Goal: Task Accomplishment & Management: Use online tool/utility

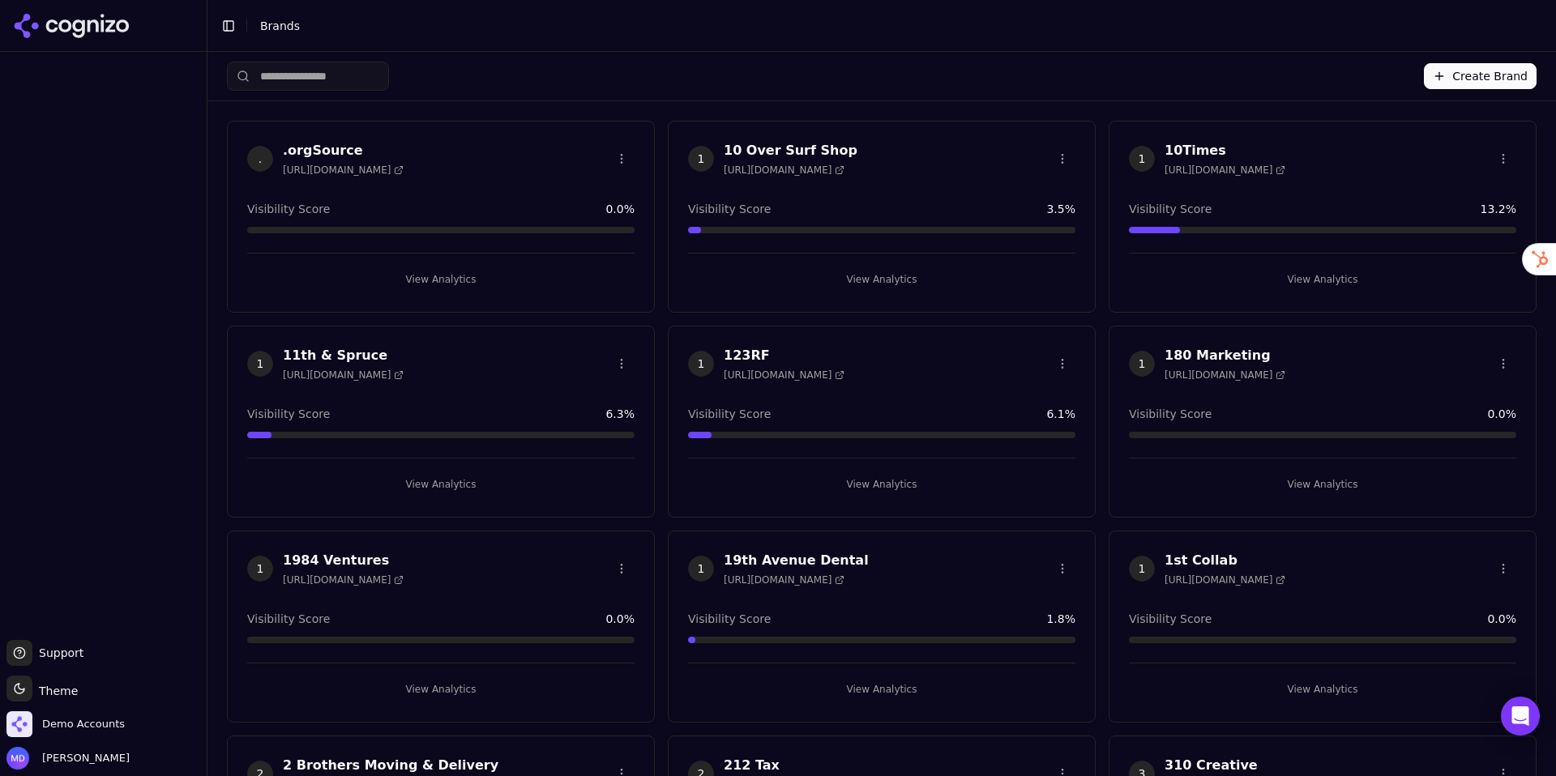
click at [363, 77] on html "Support Support Toggle theme Theme Demo Accounts [PERSON_NAME] Toggle Sidebar B…" at bounding box center [778, 388] width 1556 height 776
click at [340, 75] on input "search" at bounding box center [308, 76] width 162 height 29
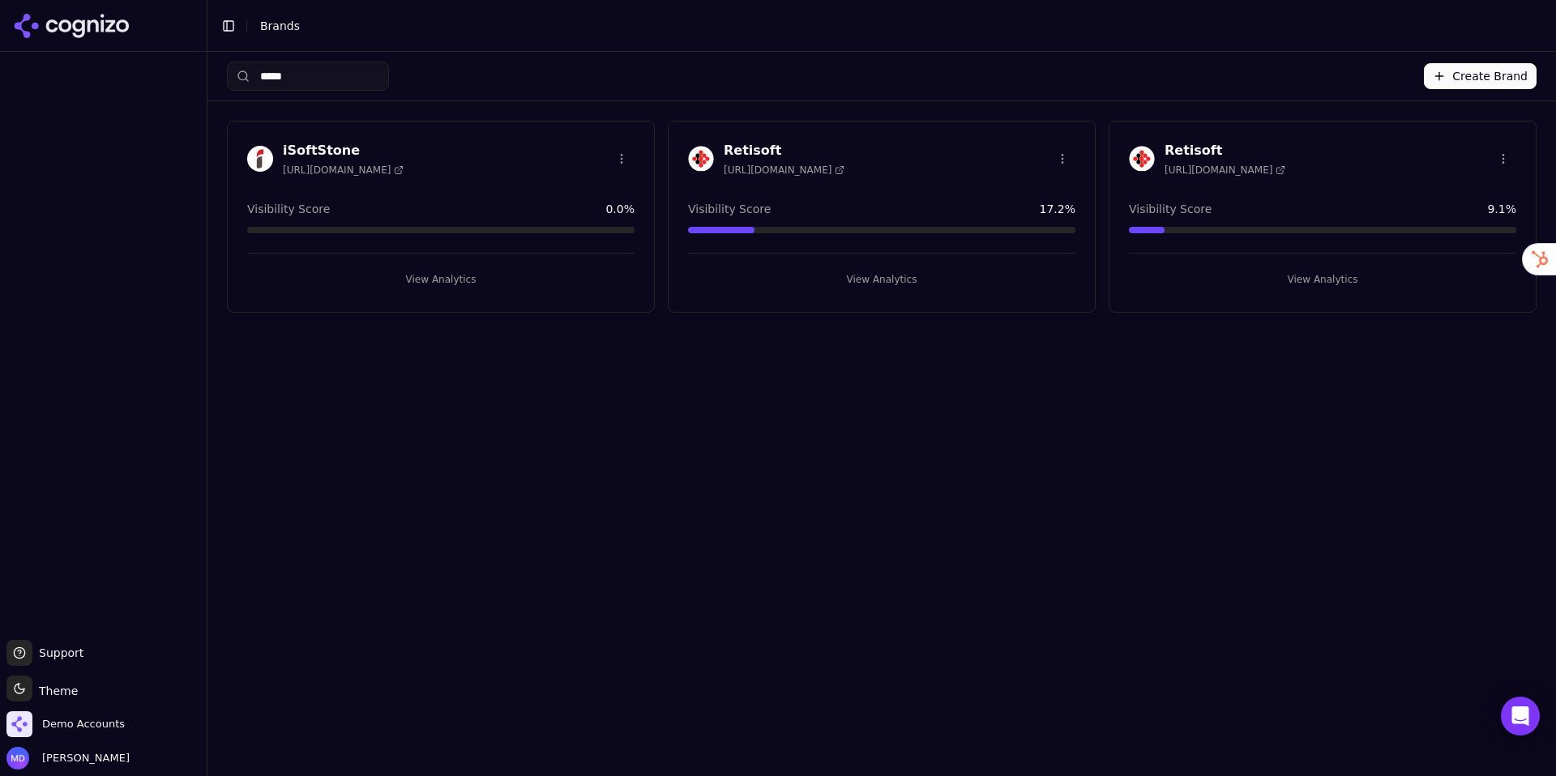
type input "*****"
click at [415, 274] on button "View Analytics" at bounding box center [440, 280] width 387 height 26
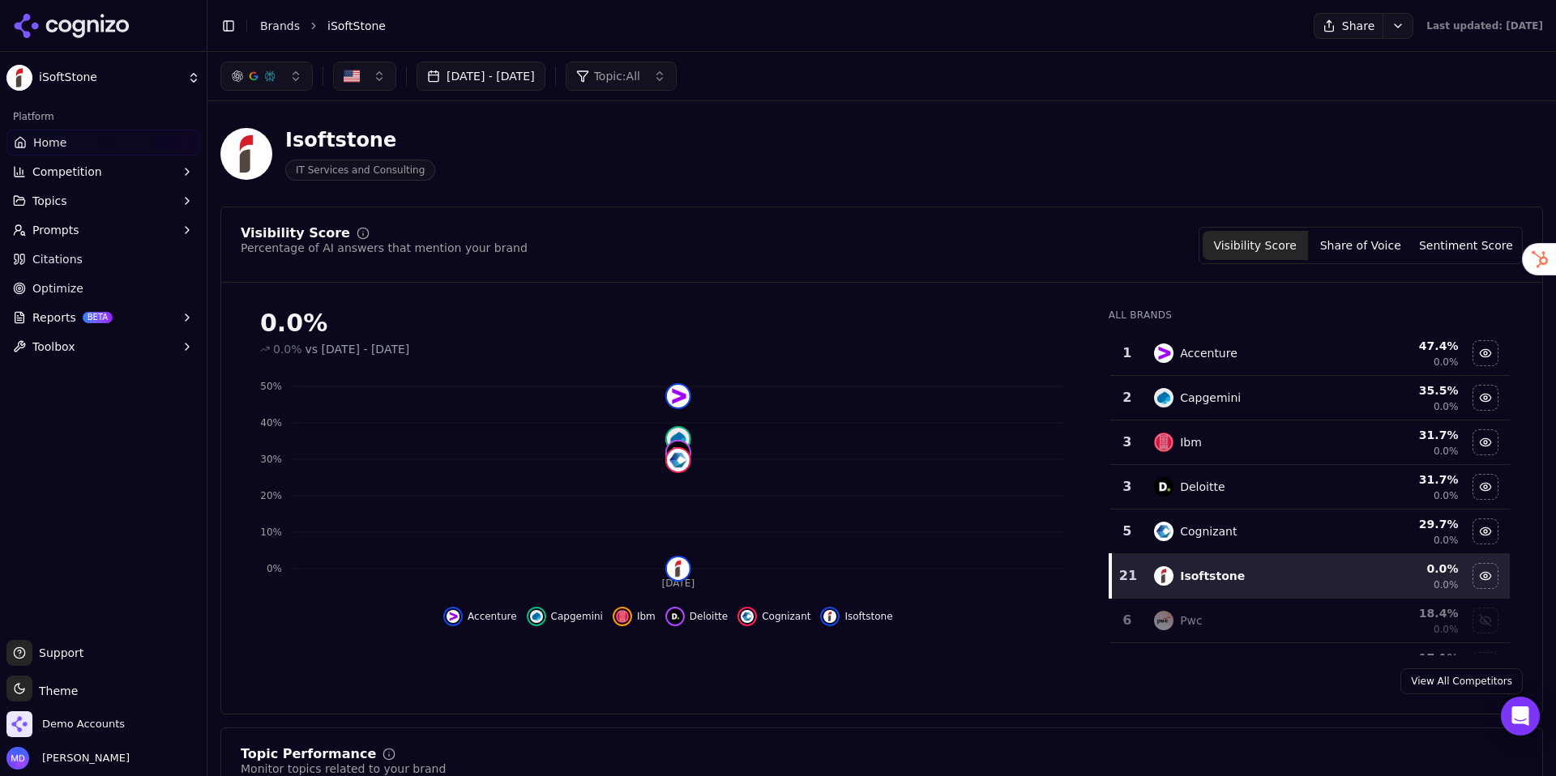
click at [139, 314] on button "Reports BETA" at bounding box center [103, 318] width 194 height 26
click at [127, 343] on span "PDF" at bounding box center [103, 344] width 141 height 16
click at [96, 347] on html "iSoftStone Platform Home Competition Topics Prompts Citations Optimize Reports …" at bounding box center [778, 388] width 1556 height 776
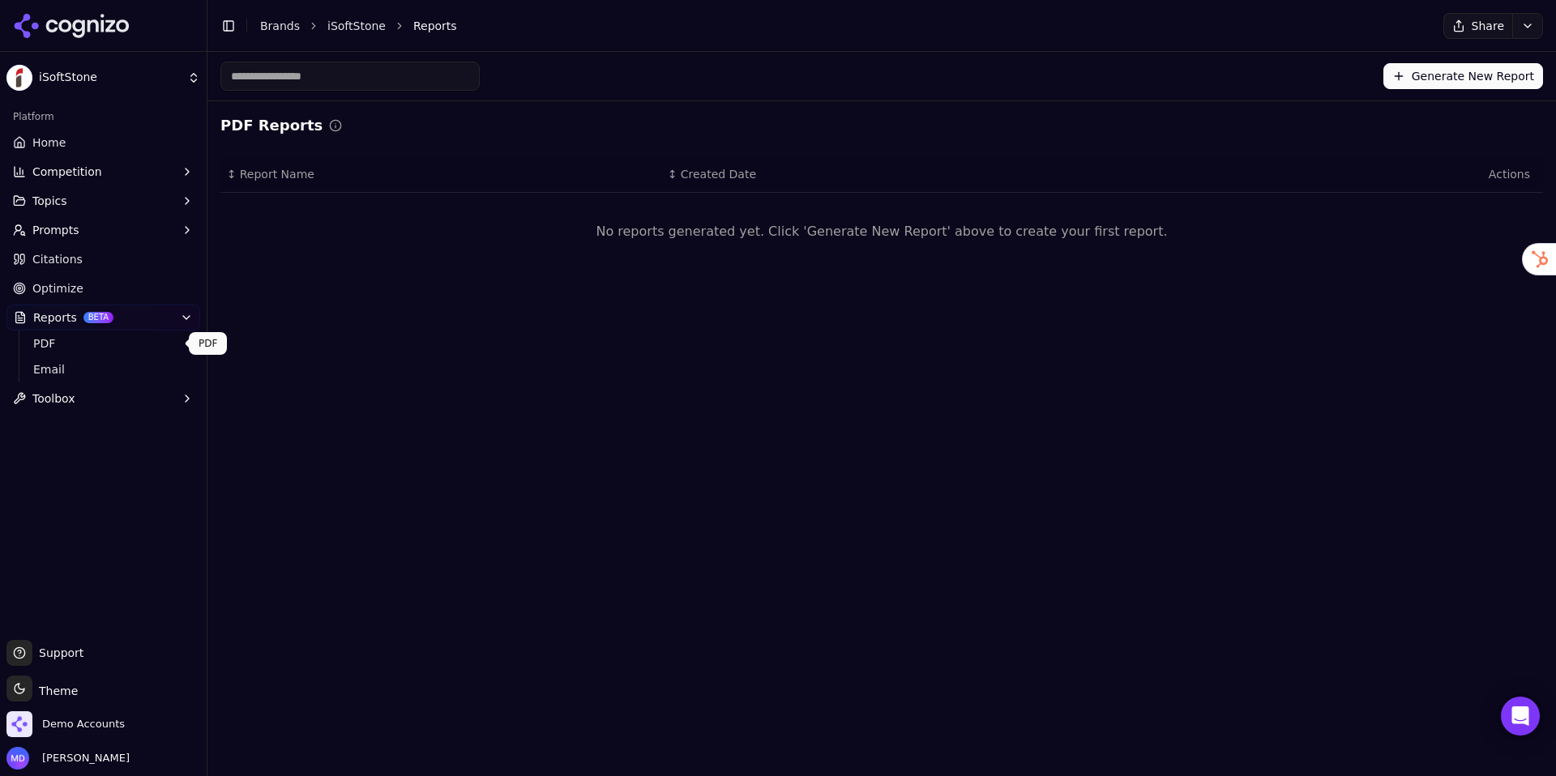
click at [36, 344] on span "PDF" at bounding box center [103, 344] width 141 height 16
click at [128, 342] on span "PDF" at bounding box center [103, 344] width 141 height 16
click at [1387, 75] on div "Generate New Report" at bounding box center [881, 76] width 1323 height 29
click at [1399, 75] on button "Generate New Report" at bounding box center [1463, 76] width 160 height 26
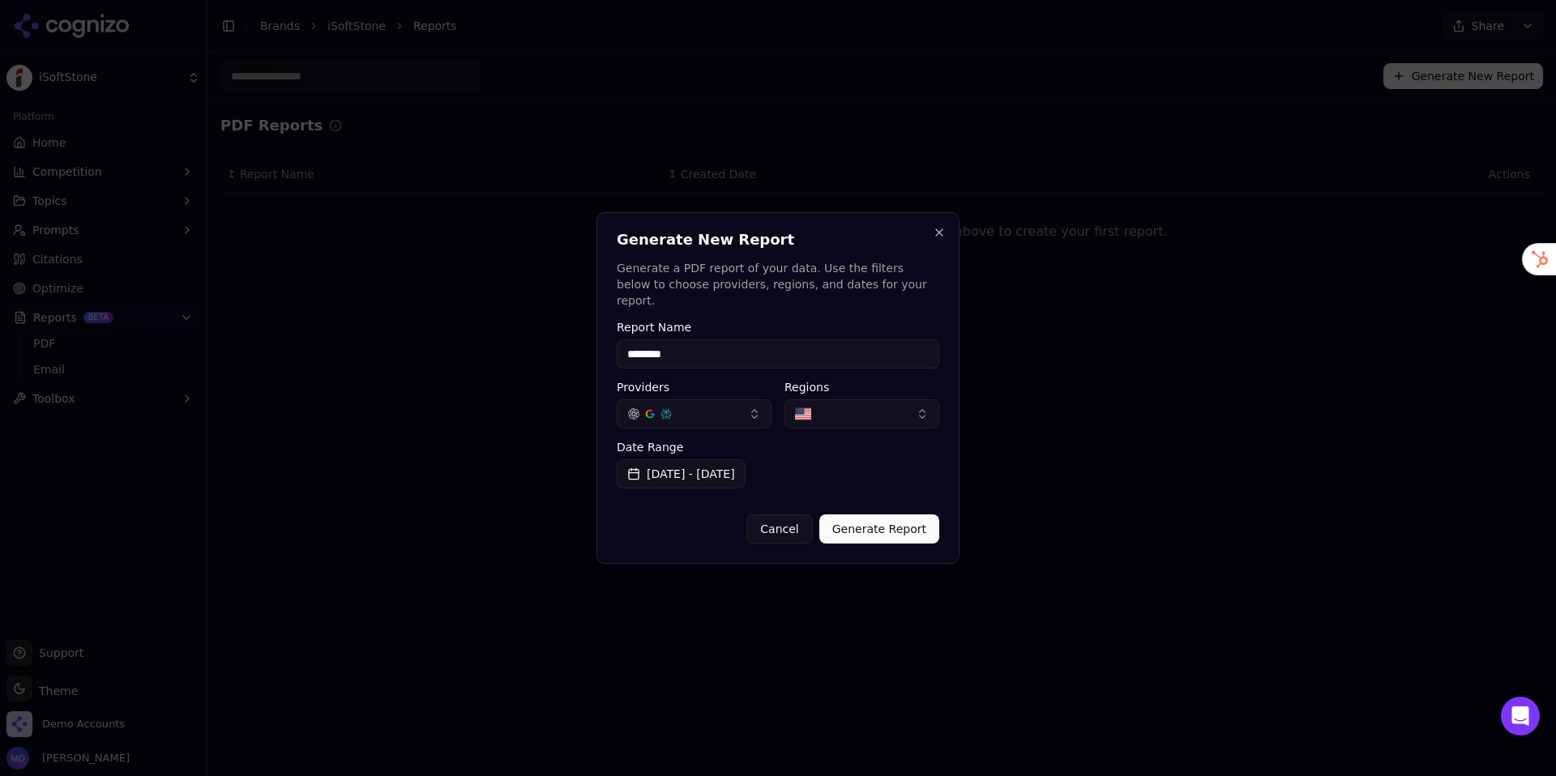
type input "********"
drag, startPoint x: 864, startPoint y: 516, endPoint x: 848, endPoint y: 498, distance: 24.1
click at [864, 516] on button "Generate Report" at bounding box center [879, 529] width 120 height 29
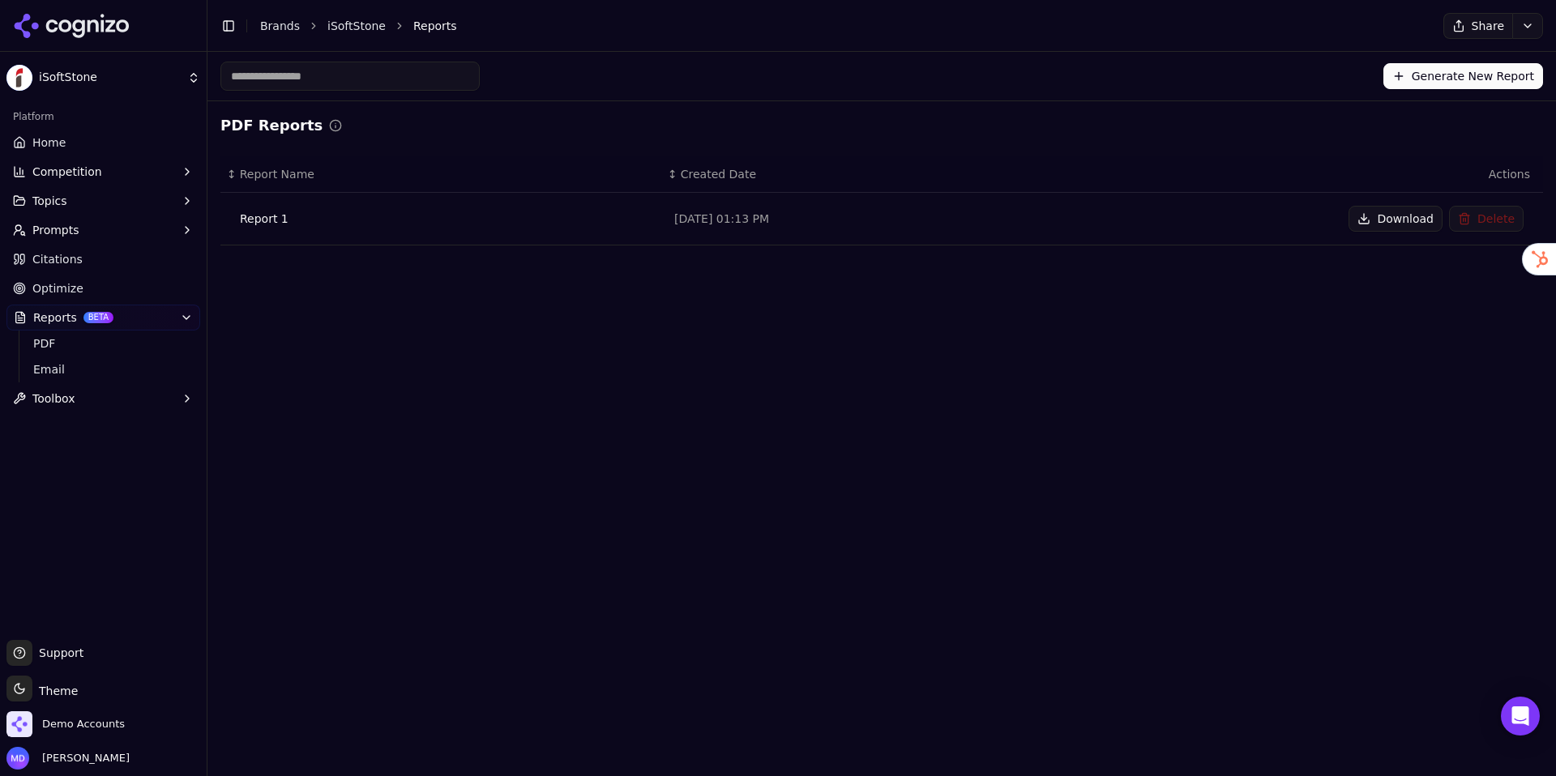
drag, startPoint x: 1393, startPoint y: 225, endPoint x: 1401, endPoint y: 233, distance: 11.5
click at [1393, 225] on button "Download" at bounding box center [1396, 219] width 94 height 26
click at [262, 13] on header "Toggle Sidebar Brands iSoftStone Reports Share" at bounding box center [881, 26] width 1349 height 52
click at [267, 23] on link "Brands" at bounding box center [280, 25] width 40 height 13
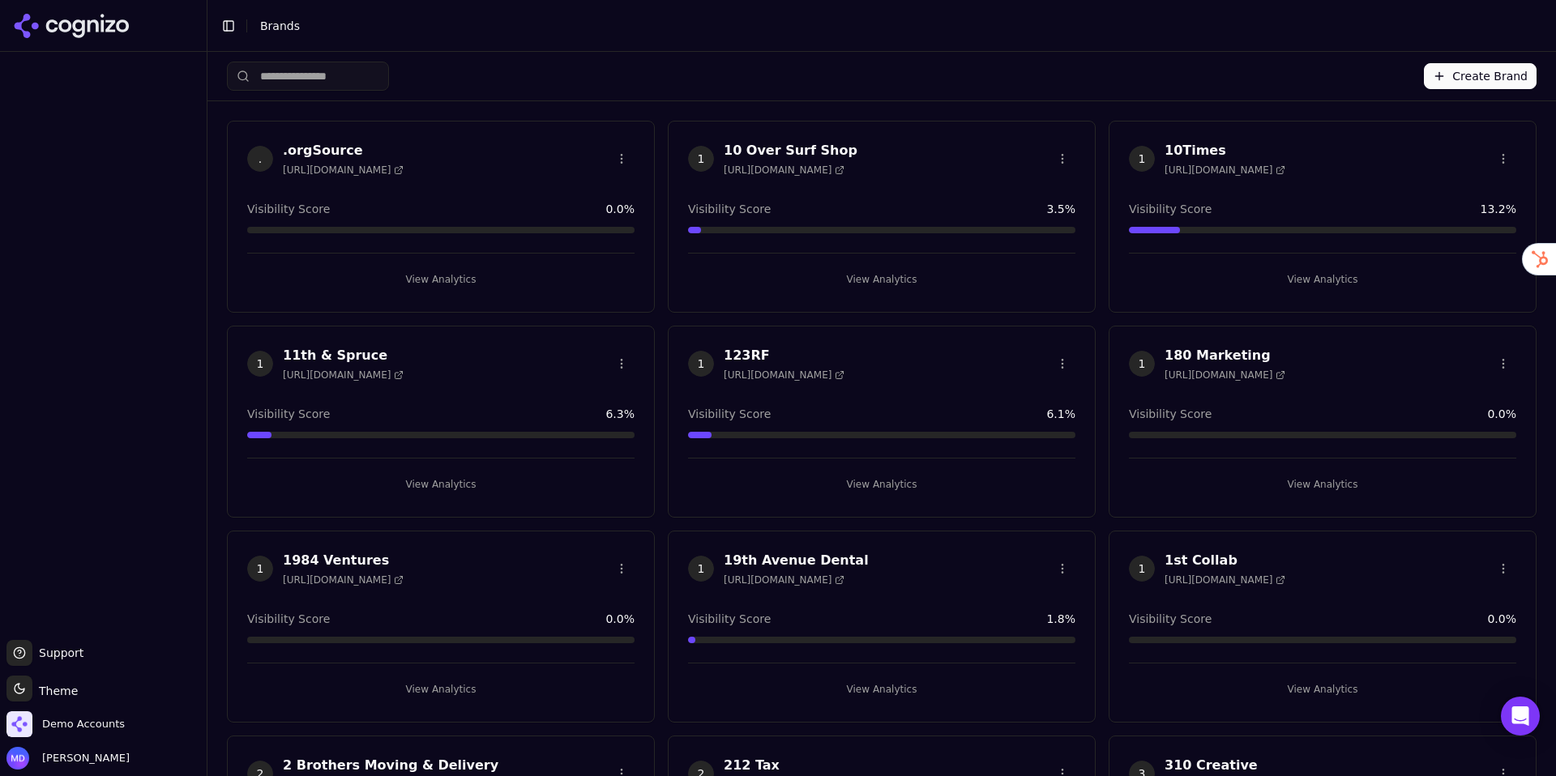
click at [346, 81] on input "search" at bounding box center [308, 76] width 162 height 29
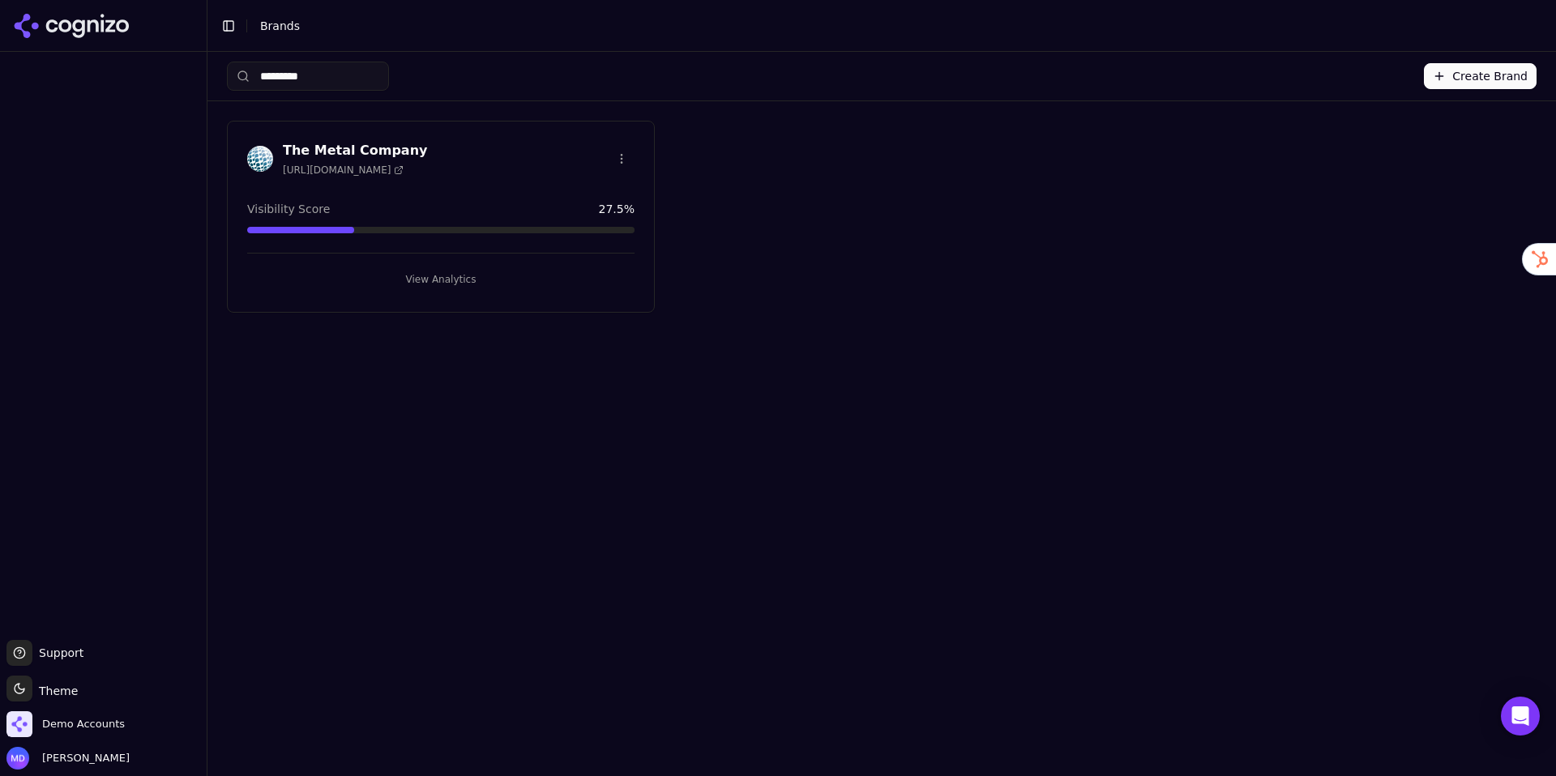
type input "*********"
click at [413, 286] on button "View Analytics" at bounding box center [440, 280] width 387 height 26
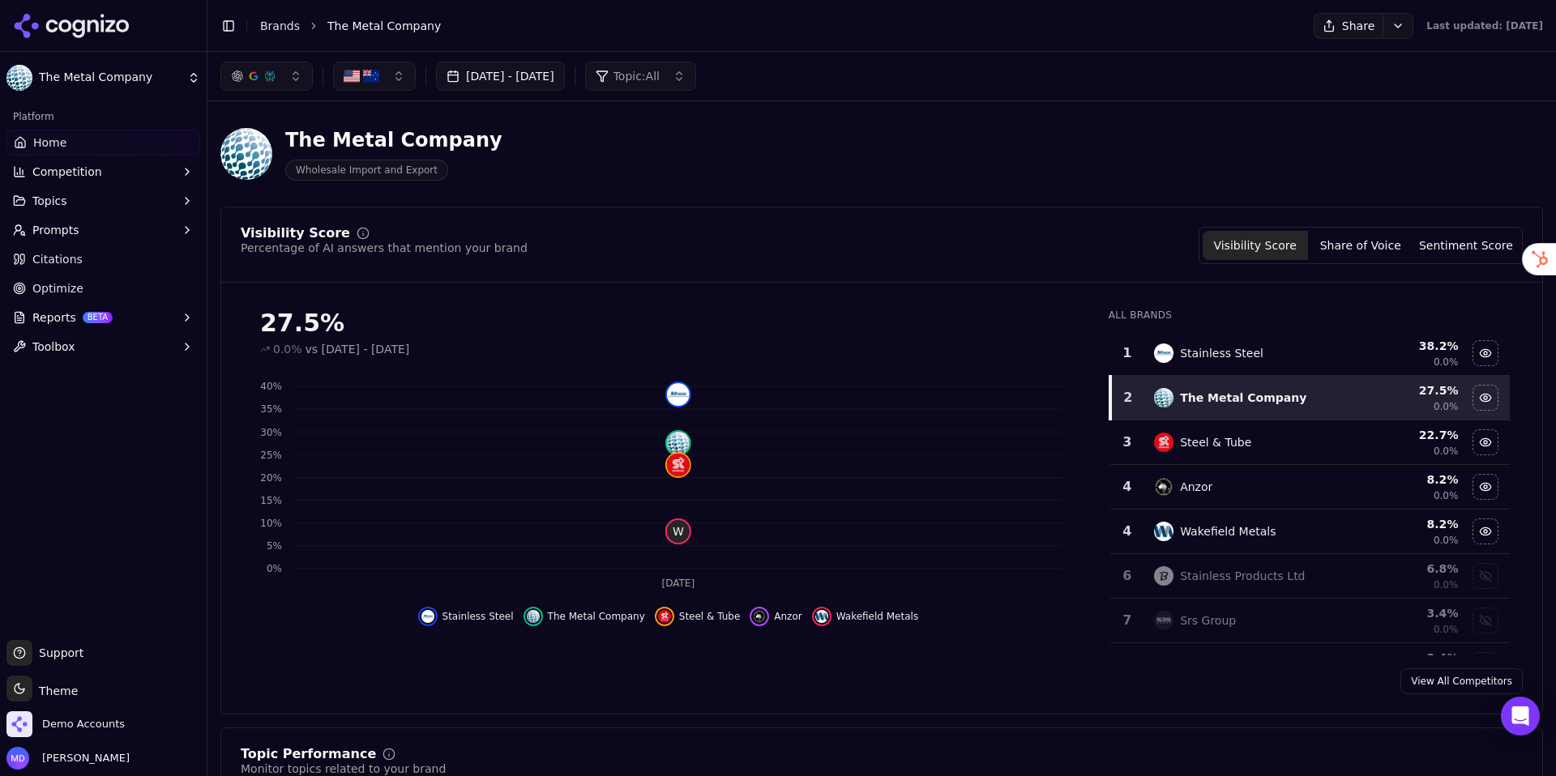
click at [58, 295] on span "Optimize" at bounding box center [57, 288] width 51 height 16
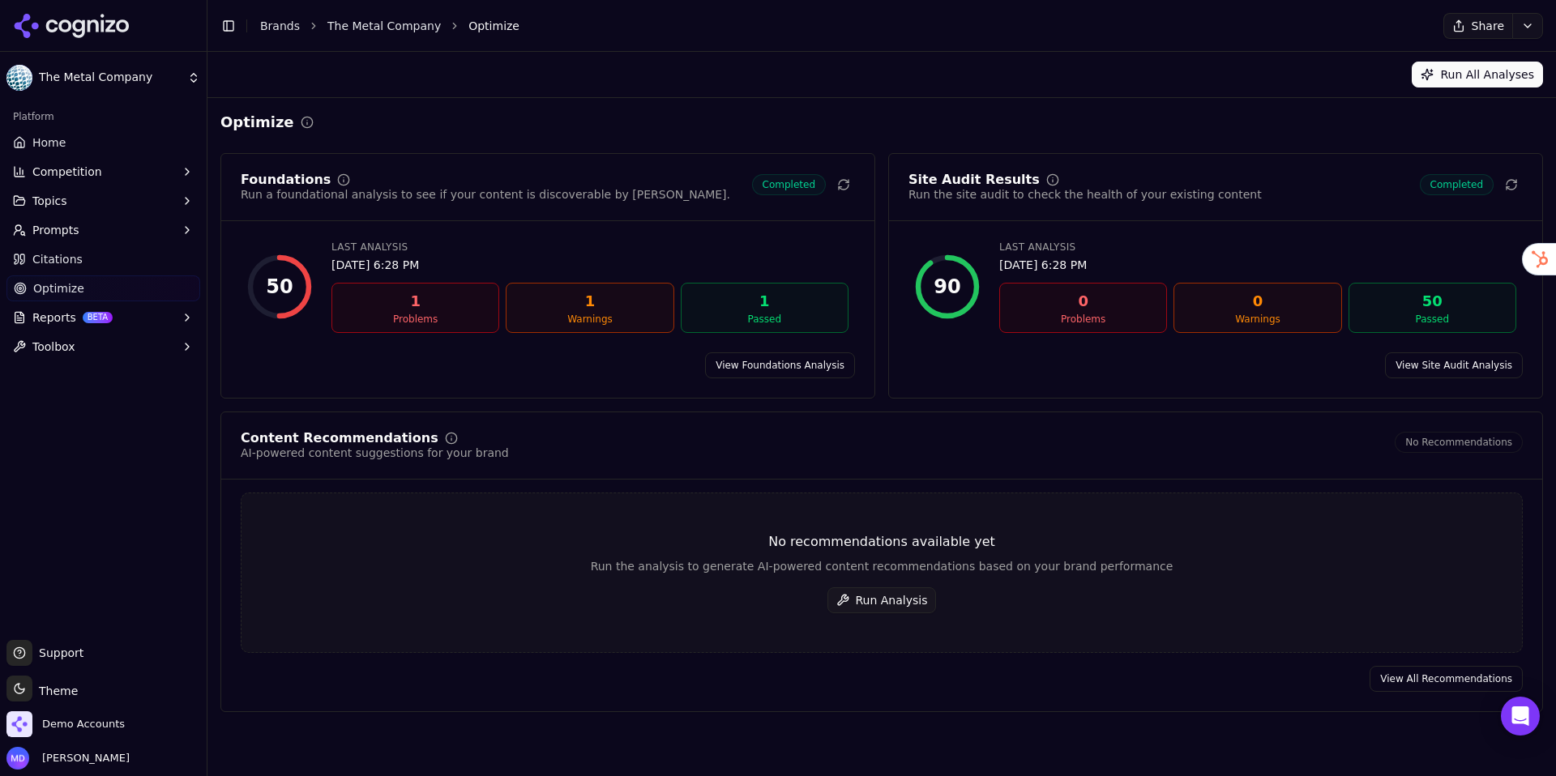
click at [861, 611] on button "Run Analysis" at bounding box center [881, 601] width 109 height 26
click at [90, 155] on link "Home" at bounding box center [103, 143] width 194 height 26
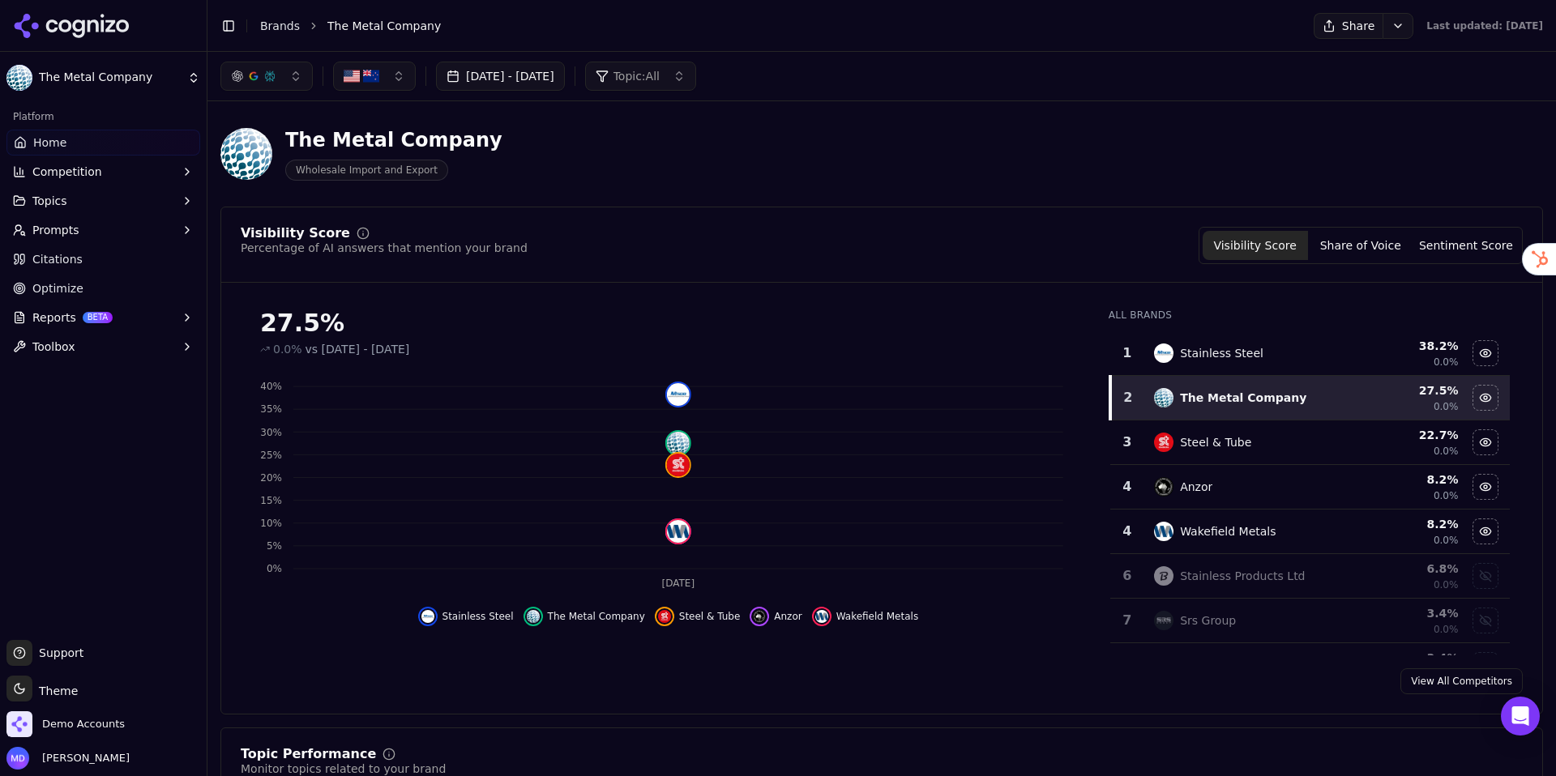
click at [281, 28] on link "Brands" at bounding box center [280, 25] width 40 height 13
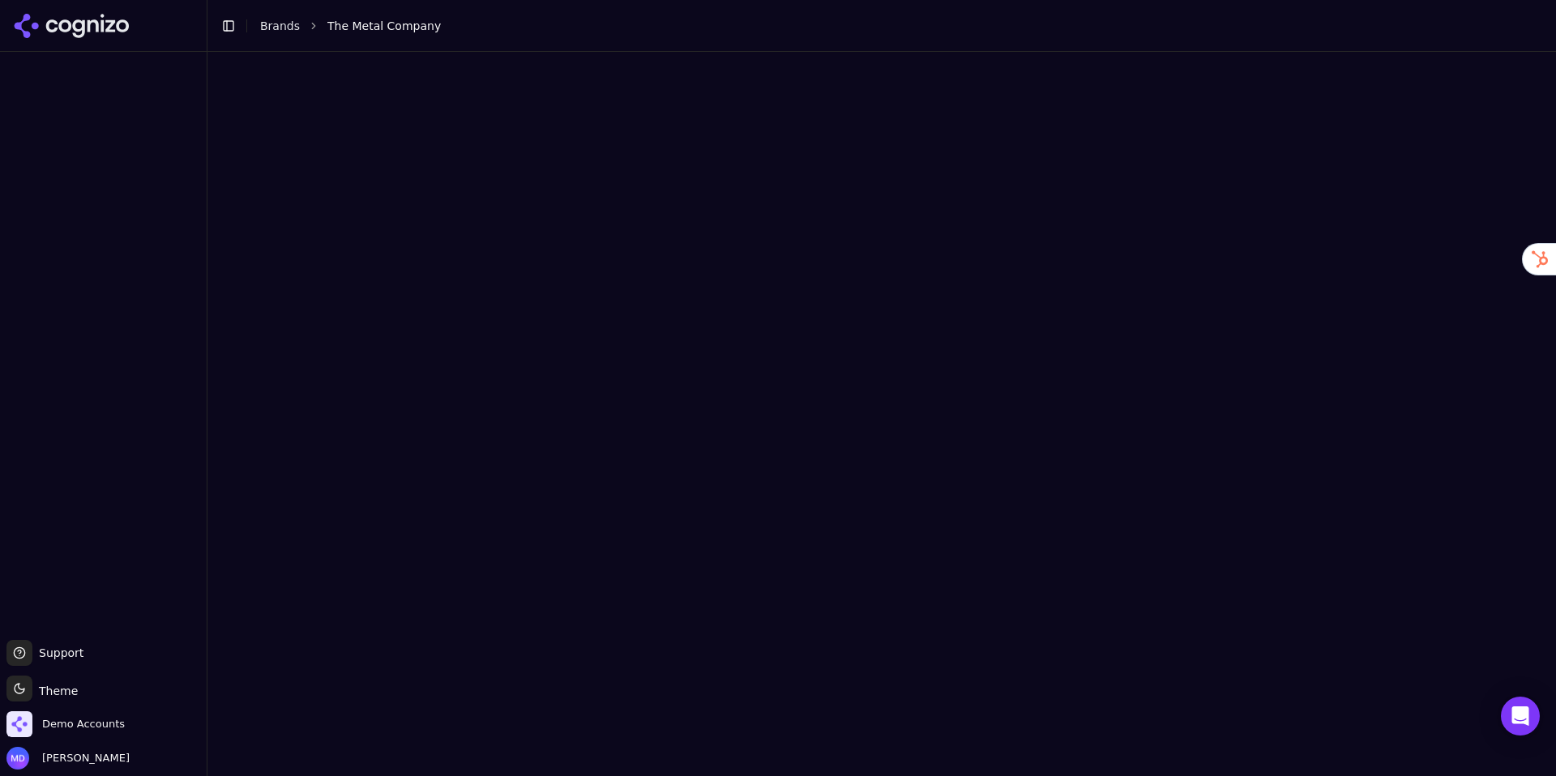
click at [280, 24] on html "Support Support Toggle theme Theme Demo Accounts [PERSON_NAME] Toggle Sidebar B…" at bounding box center [778, 388] width 1556 height 776
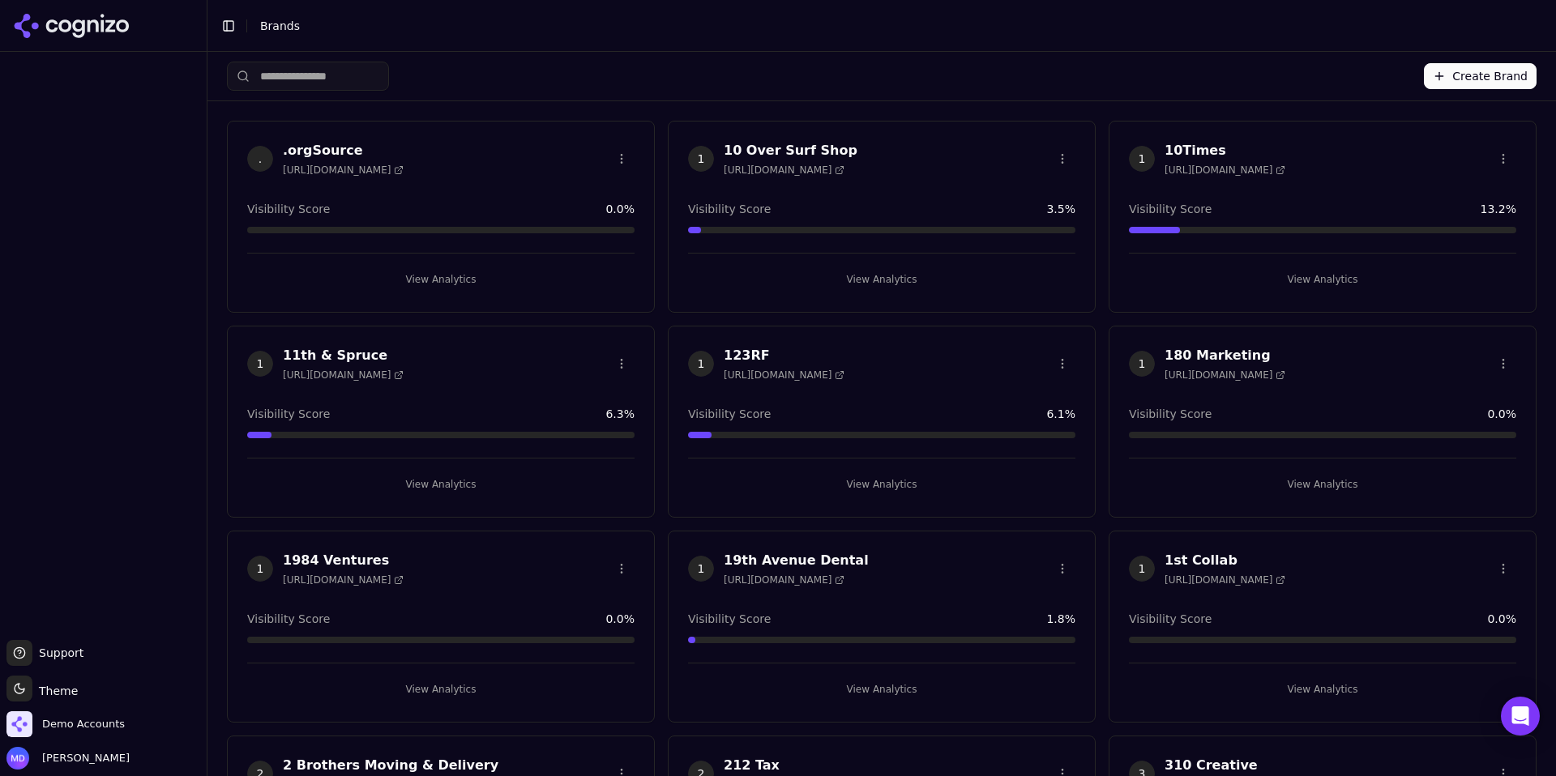
click at [333, 79] on input "search" at bounding box center [308, 76] width 162 height 29
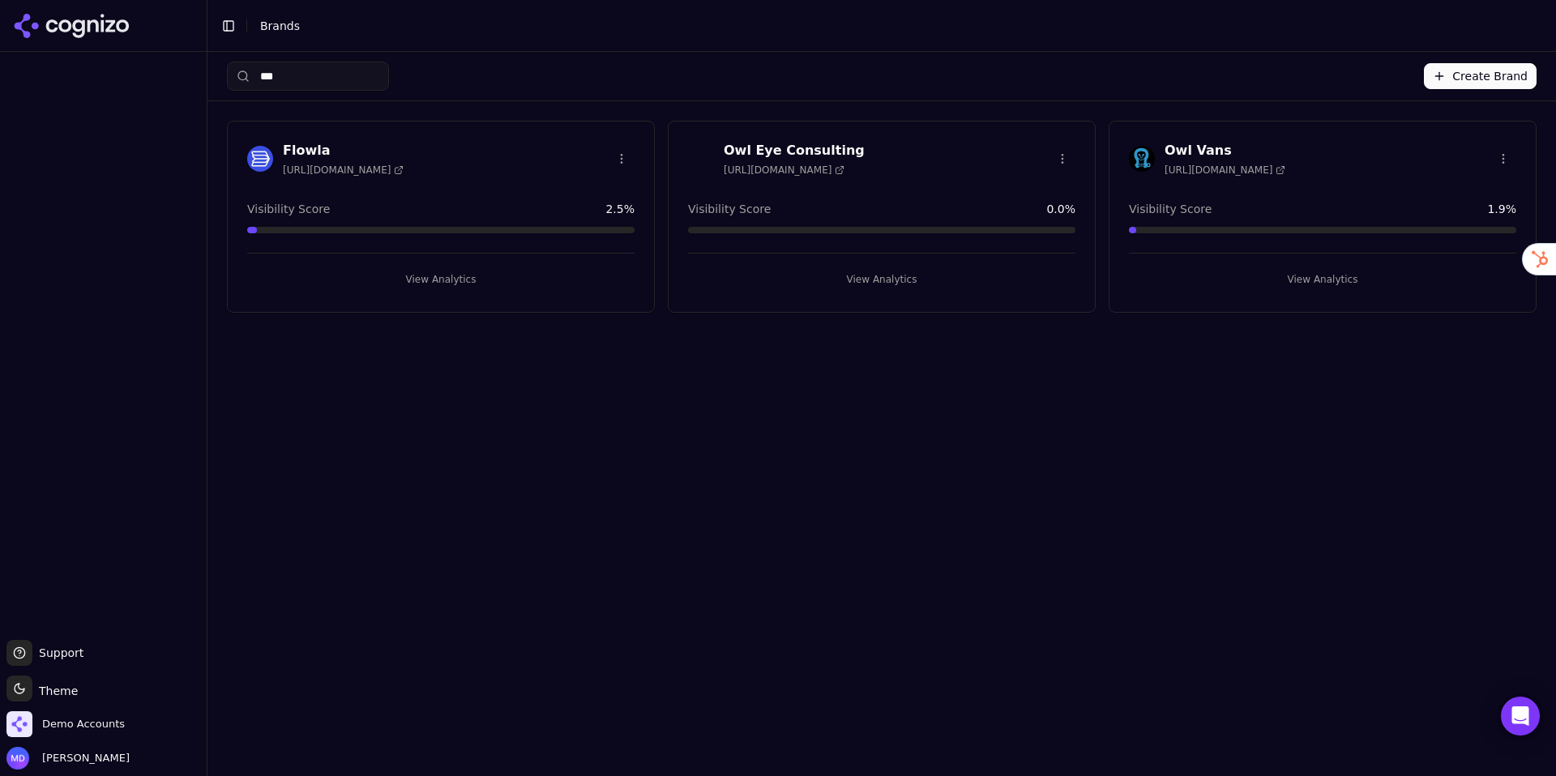
type input "***"
click at [1212, 258] on div "View Analytics" at bounding box center [1322, 273] width 387 height 40
click at [1213, 275] on button "View Analytics" at bounding box center [1322, 280] width 387 height 26
